Goal: Transaction & Acquisition: Download file/media

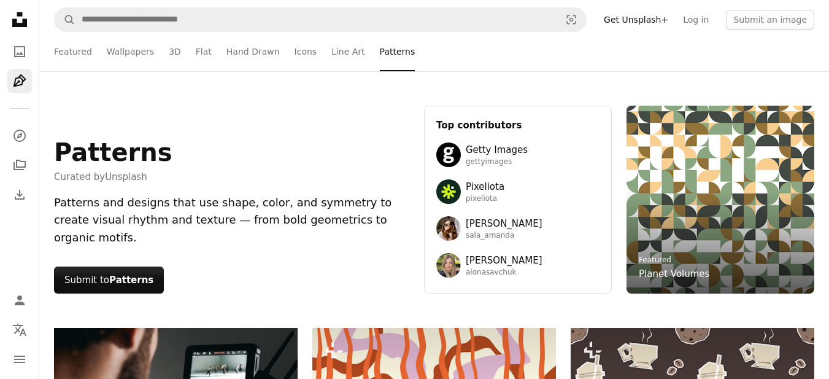
scroll to position [1105, 0]
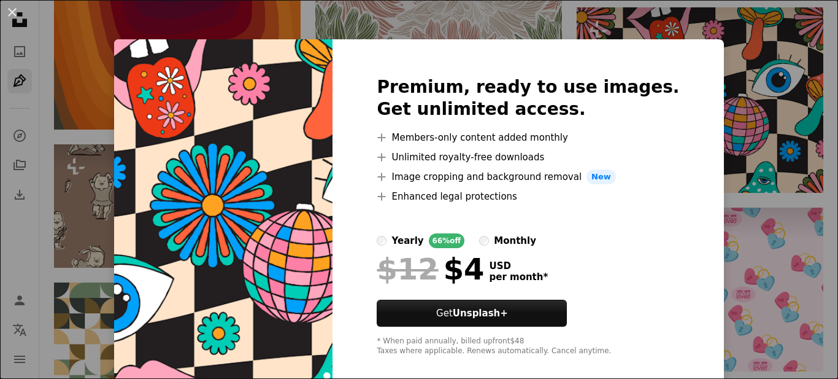
click at [735, 206] on div "An X shape Premium, ready to use images. Get unlimited access. A plus sign Memb…" at bounding box center [419, 189] width 838 height 379
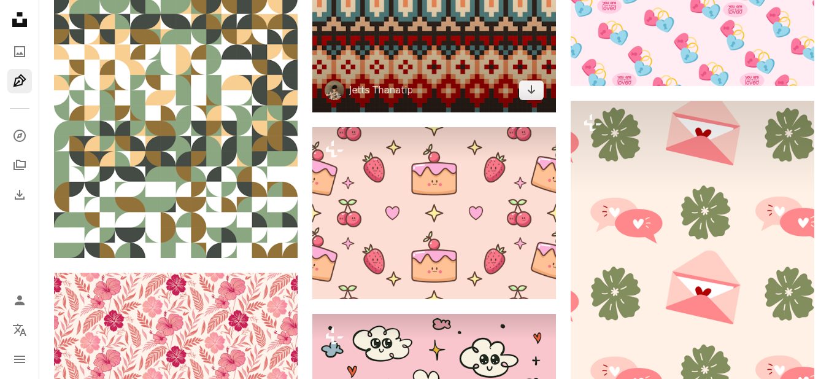
scroll to position [1412, 0]
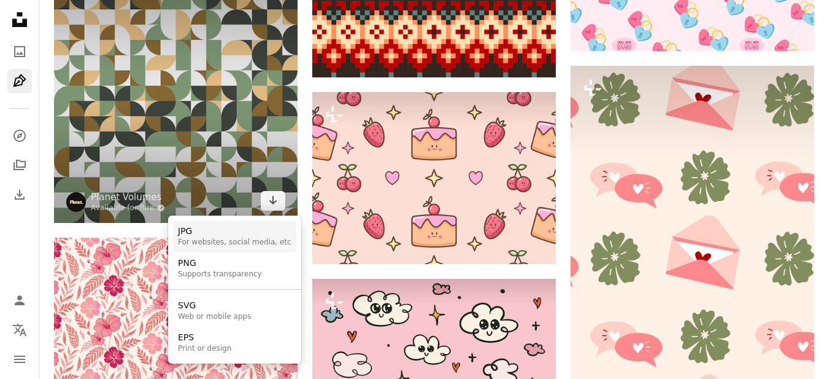
click at [192, 236] on div "JPG" at bounding box center [235, 231] width 114 height 12
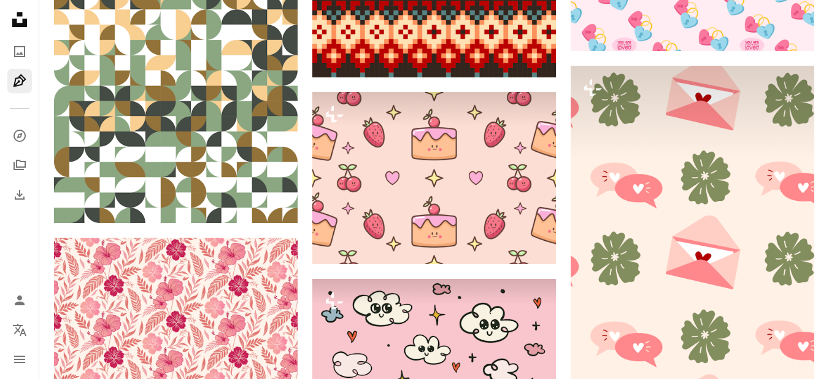
scroll to position [3989, 0]
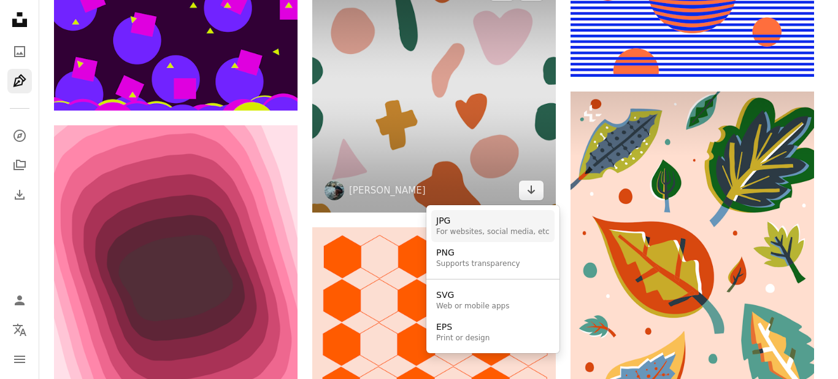
click at [460, 228] on div "For websites, social media, etc" at bounding box center [493, 232] width 114 height 10
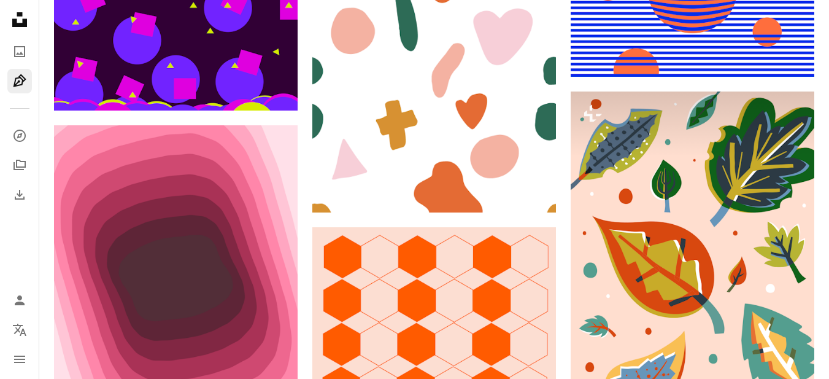
scroll to position [5892, 0]
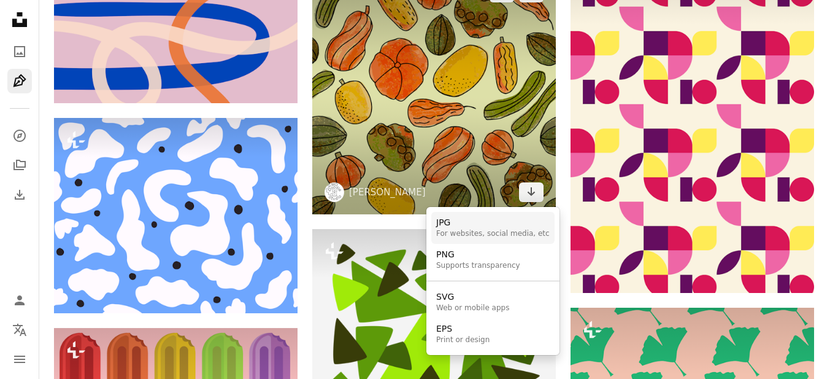
click at [448, 221] on div "JPG" at bounding box center [493, 223] width 114 height 12
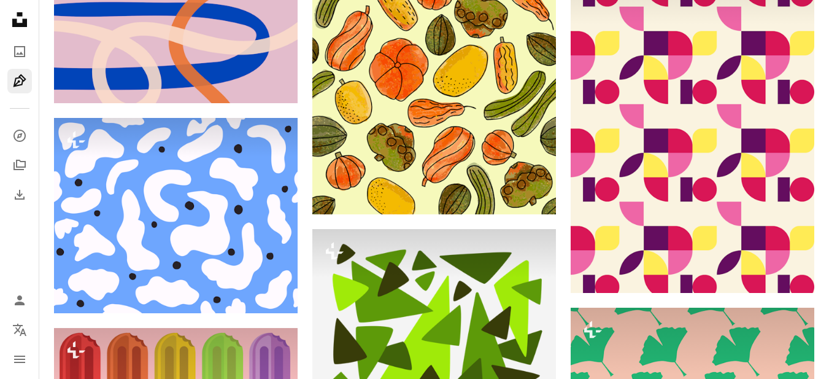
scroll to position [9328, 0]
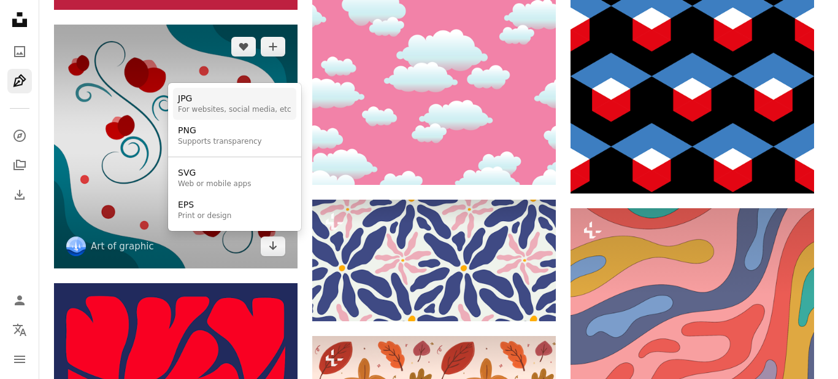
click at [215, 112] on div "For websites, social media, etc" at bounding box center [235, 110] width 114 height 10
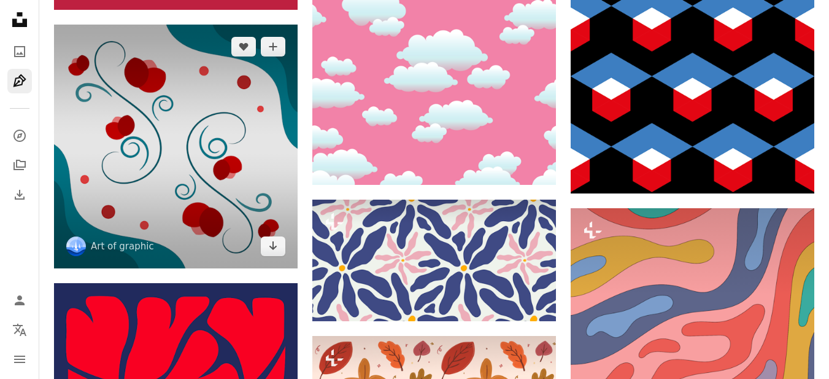
scroll to position [0, 0]
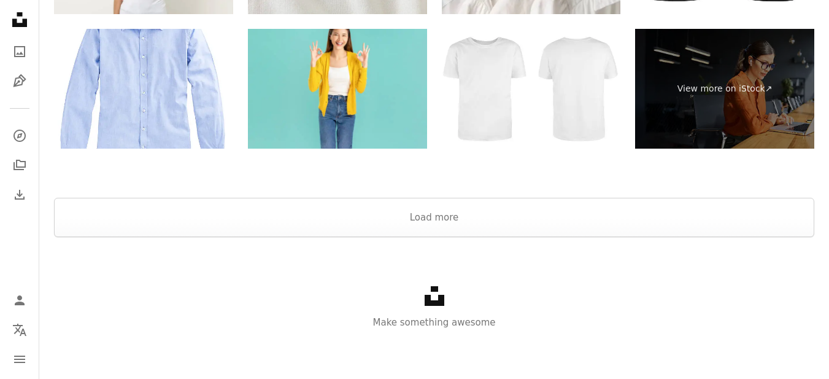
scroll to position [1009, 0]
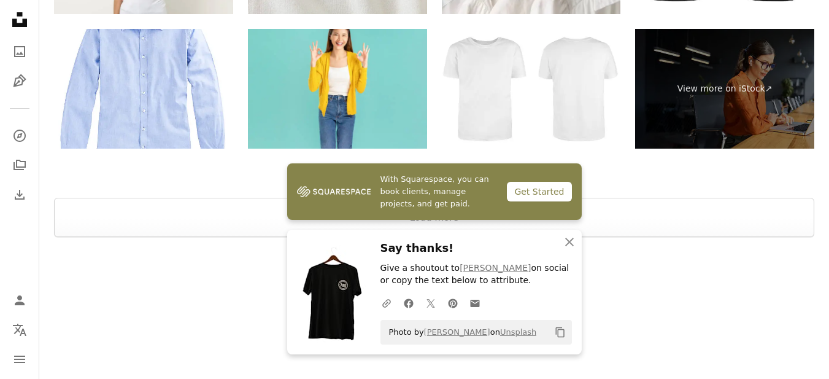
scroll to position [0, 0]
drag, startPoint x: 118, startPoint y: 7, endPoint x: 34, endPoint y: 30, distance: 87.1
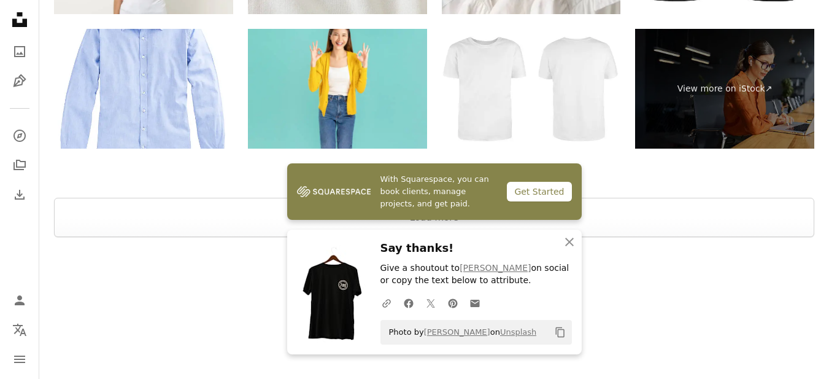
scroll to position [61, 0]
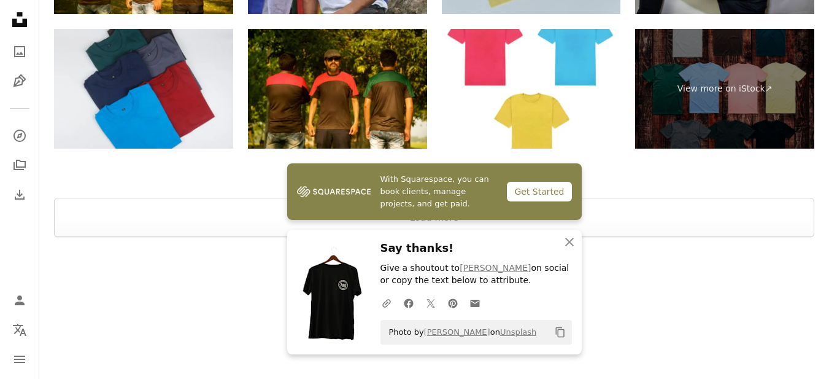
scroll to position [2087, 0]
click at [567, 239] on icon "button" at bounding box center [569, 242] width 9 height 9
click at [568, 238] on icon "An X shape" at bounding box center [569, 241] width 15 height 15
click at [568, 241] on icon "button" at bounding box center [569, 242] width 9 height 9
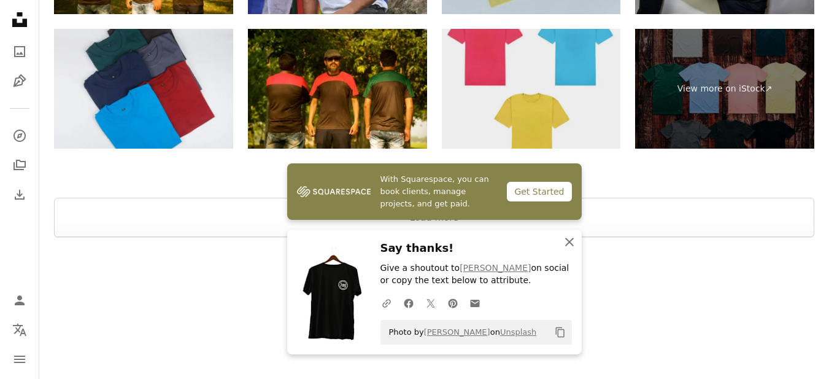
scroll to position [2721, 0]
